Goal: Subscribe to service/newsletter

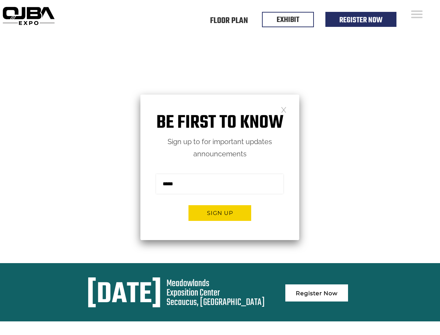
click at [220, 167] on form "Sign me up for the newsletter! ******* Sign up" at bounding box center [220, 200] width 159 height 80
click at [220, 213] on button "Sign up" at bounding box center [220, 213] width 63 height 16
click at [220, 167] on form "Sign me up for the newsletter! ******* Sign up" at bounding box center [220, 200] width 159 height 80
click at [220, 213] on button "Sign up" at bounding box center [220, 213] width 63 height 16
